Goal: Book appointment/travel/reservation

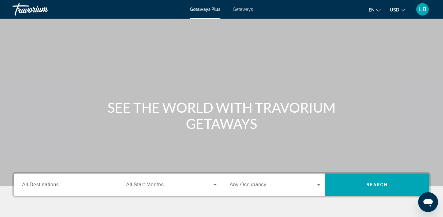
click at [250, 8] on span "Getaways" at bounding box center [243, 9] width 20 height 5
click at [39, 186] on span "All Destinations" at bounding box center [40, 184] width 37 height 5
click at [39, 186] on input "Destination All Destinations" at bounding box center [67, 184] width 91 height 7
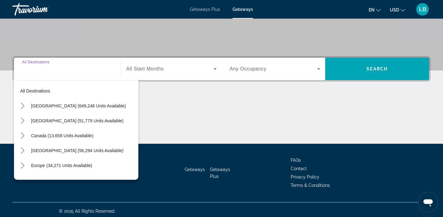
scroll to position [119, 0]
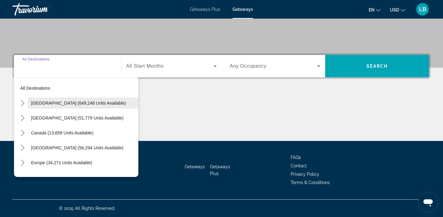
click at [42, 102] on span "[GEOGRAPHIC_DATA] (649,248 units available)" at bounding box center [78, 103] width 95 height 5
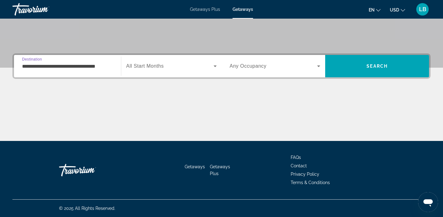
click at [64, 67] on input "**********" at bounding box center [67, 66] width 91 height 7
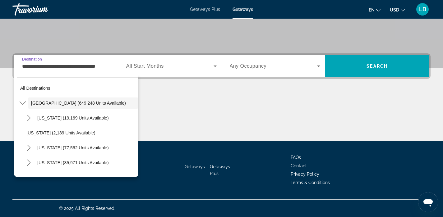
scroll to position [113, 0]
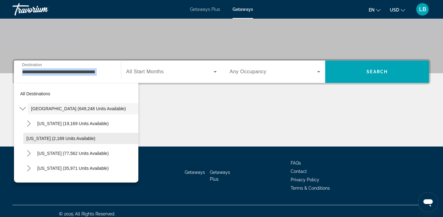
drag, startPoint x: 64, startPoint y: 67, endPoint x: 38, endPoint y: 140, distance: 76.9
click at [38, 83] on div "**********" at bounding box center [67, 72] width 101 height 22
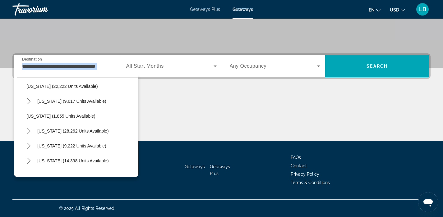
scroll to position [496, 0]
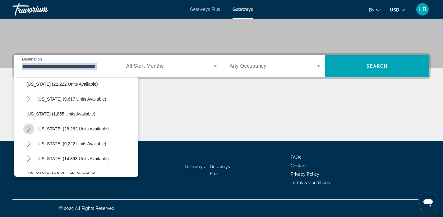
click at [28, 129] on icon "Toggle South Carolina (28,262 units available) submenu" at bounding box center [29, 129] width 6 height 6
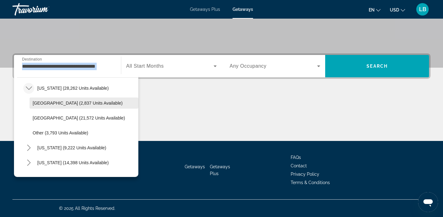
scroll to position [538, 0]
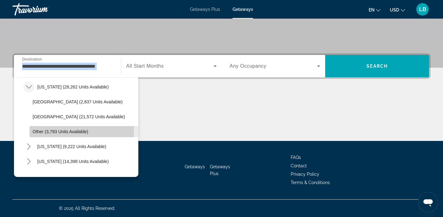
click at [37, 130] on span "Other (3,793 units available)" at bounding box center [61, 131] width 56 height 5
type input "**********"
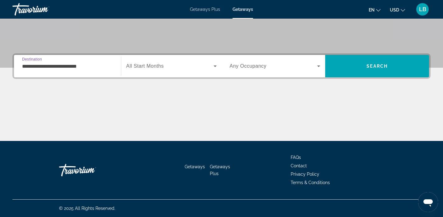
click at [37, 130] on div "Main content" at bounding box center [221, 117] width 418 height 47
click at [199, 66] on span "Search widget" at bounding box center [169, 65] width 87 height 7
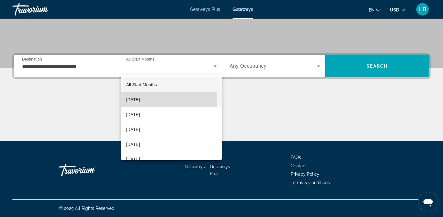
click at [140, 100] on span "[DATE]" at bounding box center [133, 99] width 14 height 7
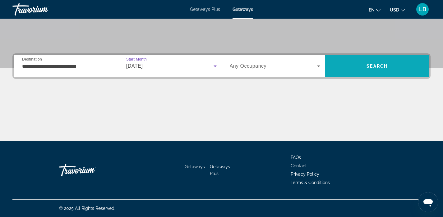
click at [369, 63] on span "Search" at bounding box center [377, 66] width 104 height 15
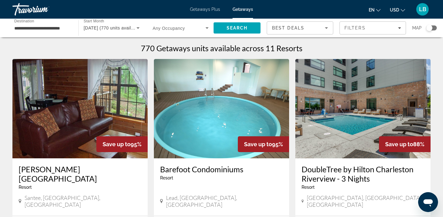
click at [67, 27] on input "**********" at bounding box center [42, 28] width 56 height 7
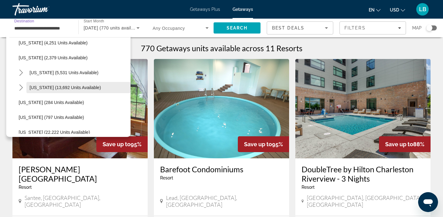
scroll to position [409, 0]
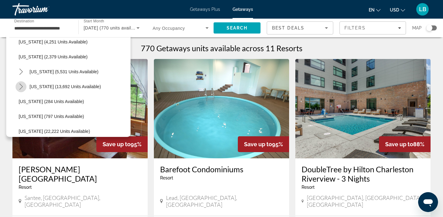
click at [21, 85] on icon "Toggle North Carolina (13,692 units available) submenu" at bounding box center [21, 87] width 6 height 6
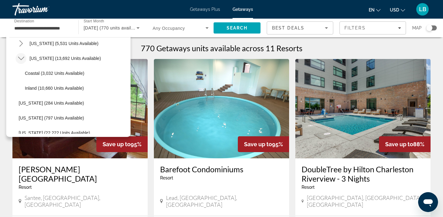
scroll to position [439, 0]
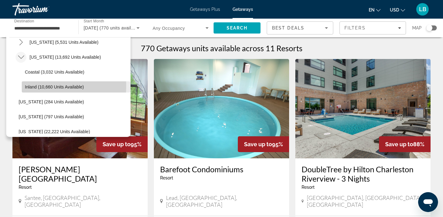
click at [34, 86] on span "Inland (10,660 units available)" at bounding box center [54, 87] width 59 height 5
type input "**********"
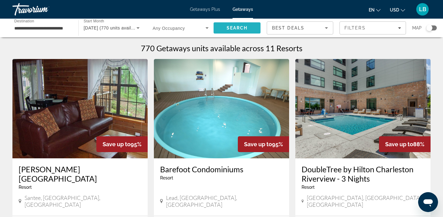
click at [237, 26] on span "Search" at bounding box center [237, 27] width 21 height 5
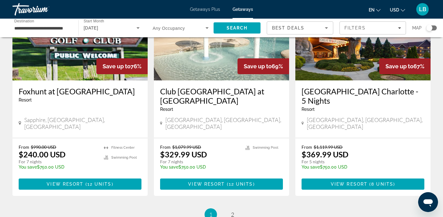
scroll to position [764, 0]
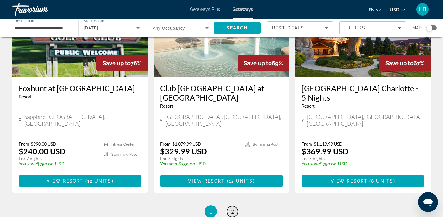
click at [232, 208] on span "2" at bounding box center [232, 211] width 3 height 7
